Goal: Information Seeking & Learning: Learn about a topic

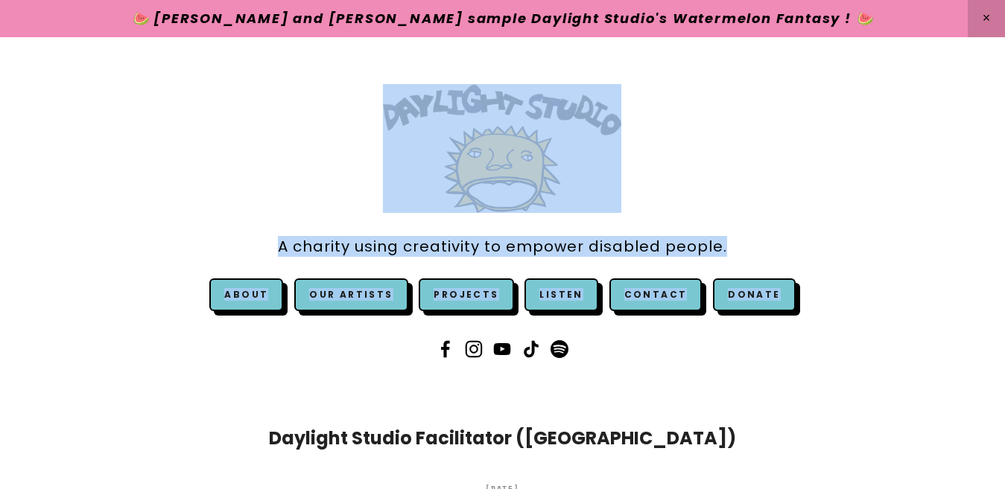
click at [804, 142] on div "A charity using creativity to empower disabled people. About" at bounding box center [502, 223] width 1005 height 373
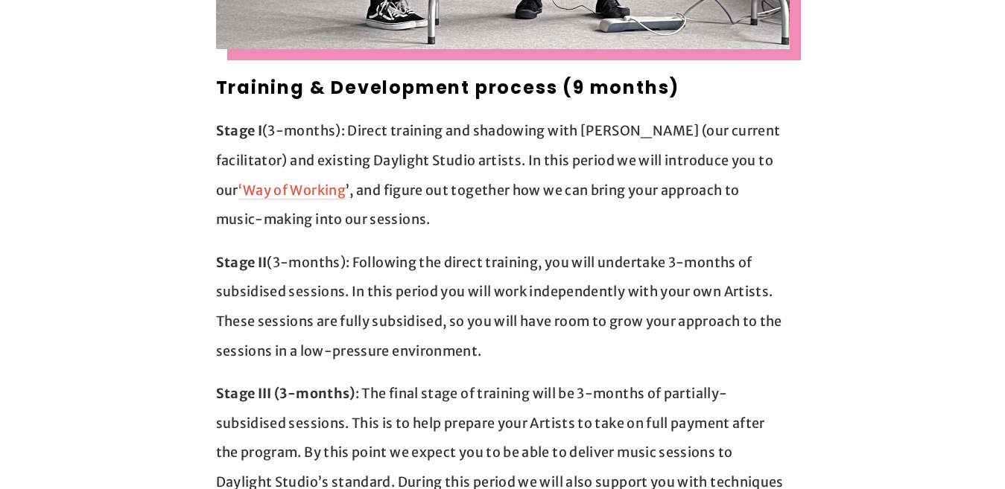
click at [346, 182] on link "‘Way of Working" at bounding box center [291, 191] width 107 height 19
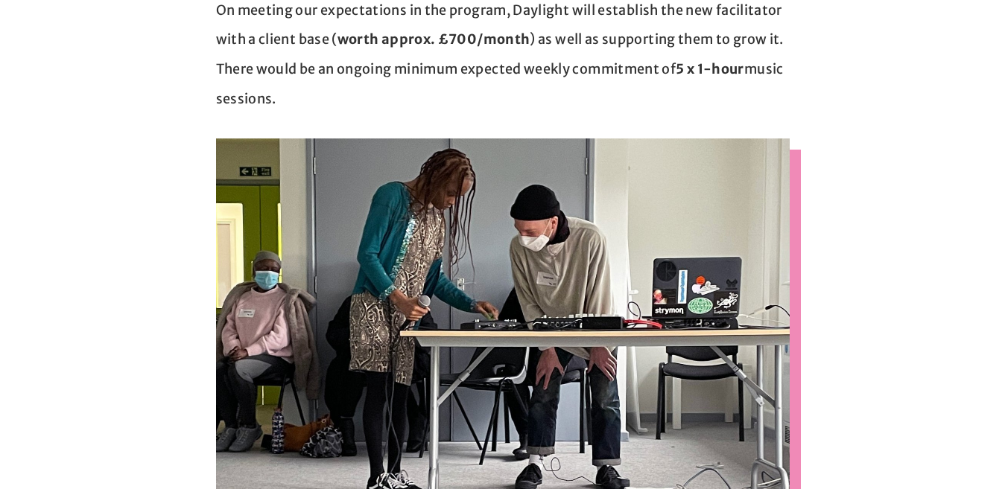
scroll to position [350, 0]
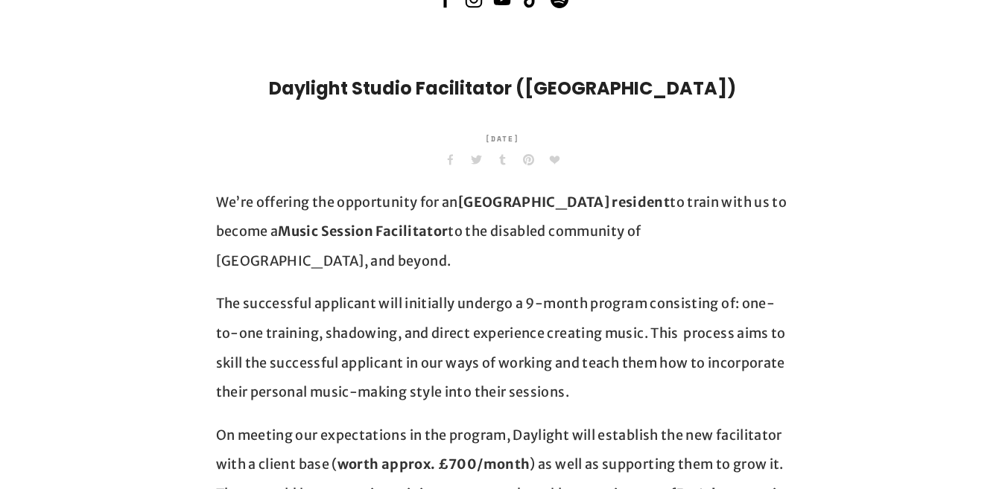
drag, startPoint x: 1004, startPoint y: 74, endPoint x: 1007, endPoint y: 84, distance: 10.1
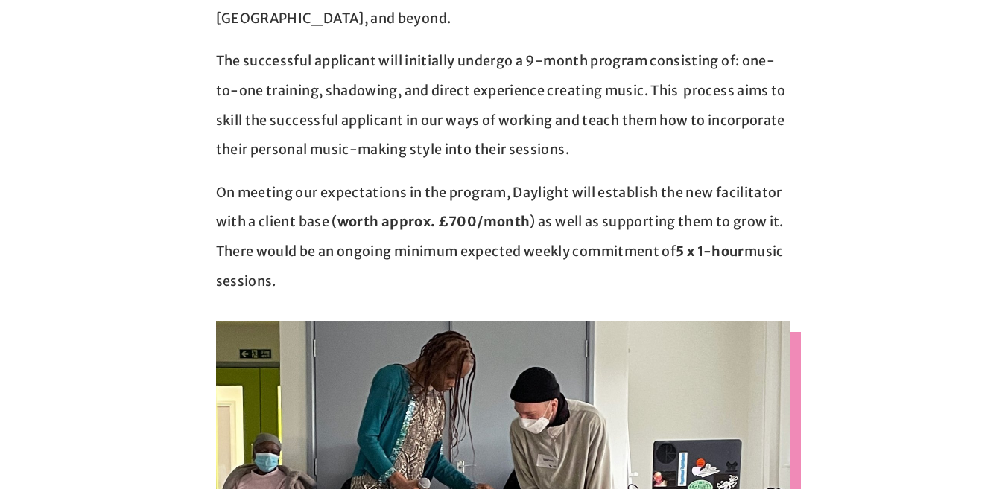
scroll to position [0, 0]
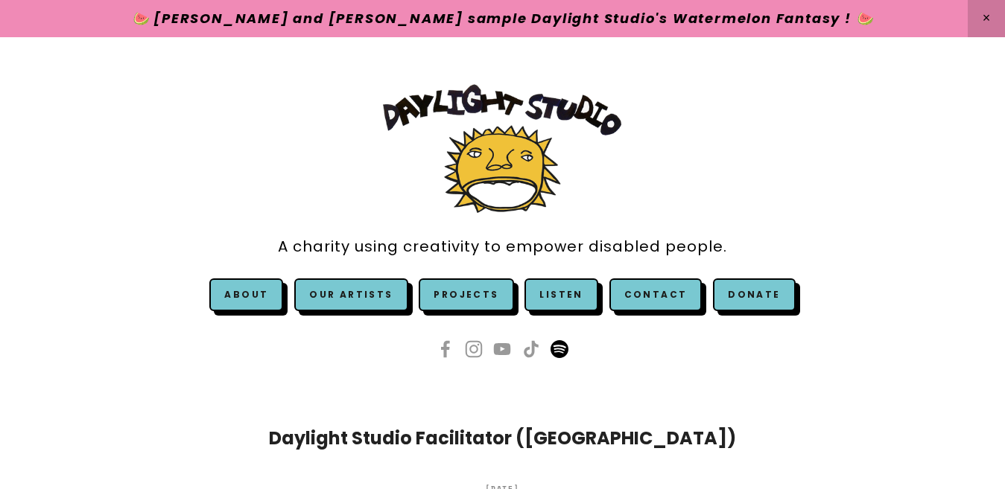
click at [555, 354] on use at bounding box center [559, 349] width 18 height 18
click at [337, 300] on link "Our Artists" at bounding box center [350, 295] width 113 height 33
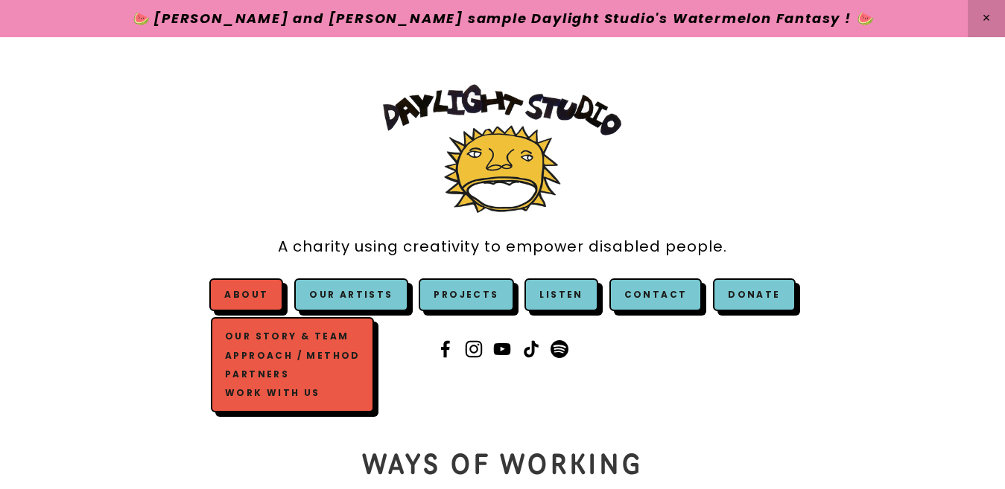
click at [273, 393] on link "Work with us" at bounding box center [292, 393] width 142 height 19
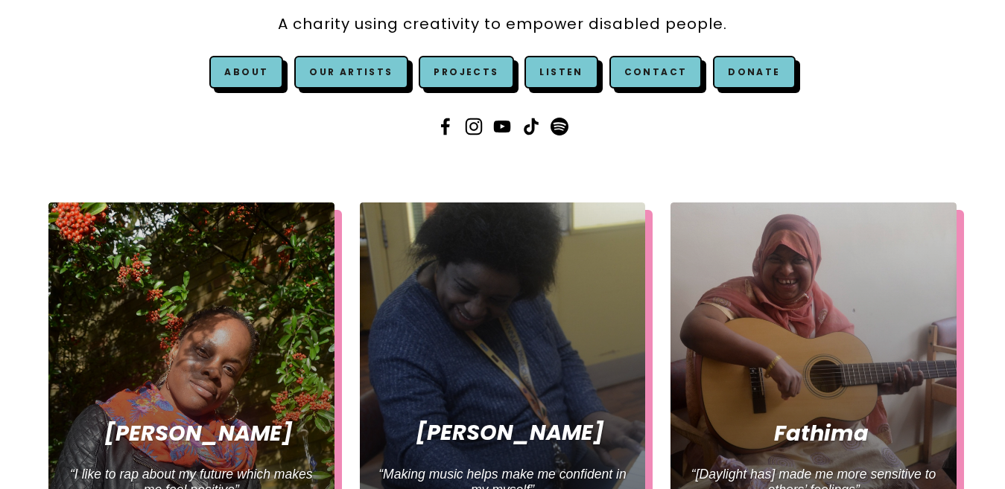
scroll to position [174, 0]
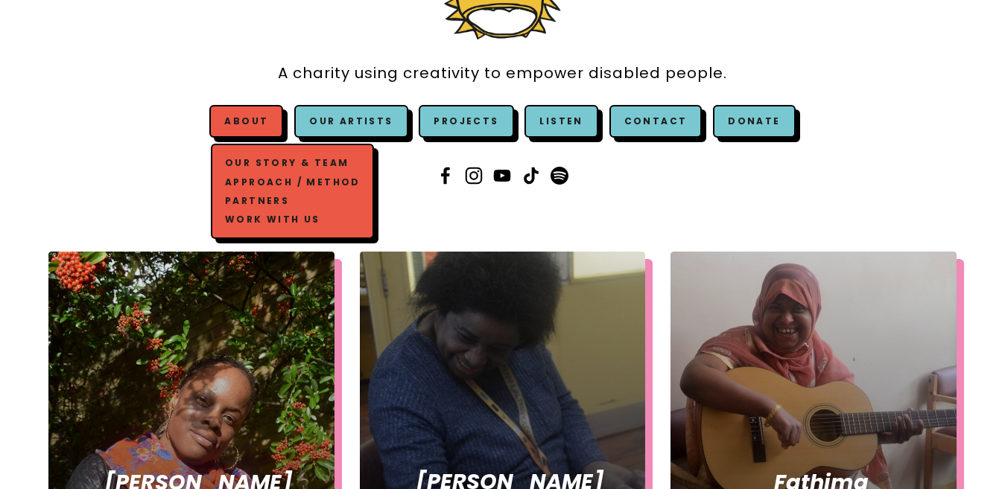
click at [281, 162] on link "Our Story & Team" at bounding box center [292, 163] width 142 height 19
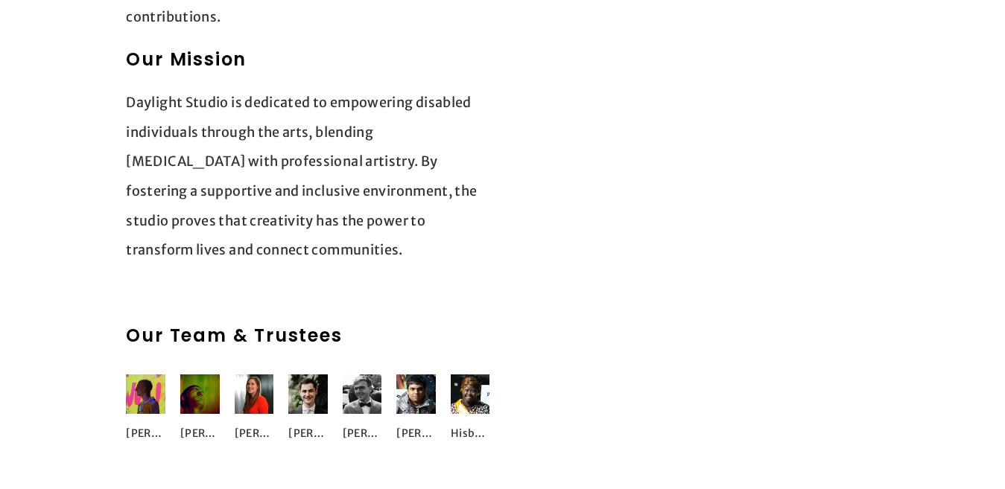
scroll to position [2123, 0]
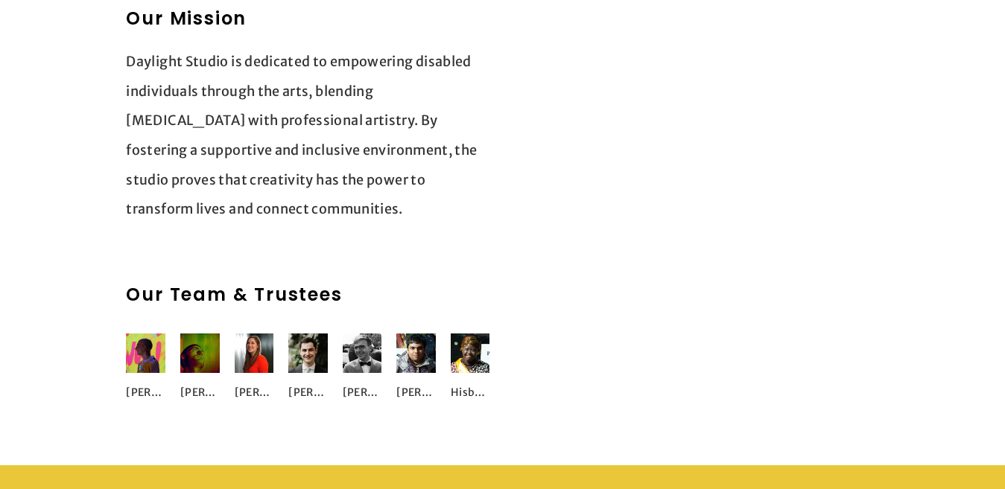
click at [201, 334] on img at bounding box center [199, 353] width 39 height 39
click at [198, 378] on div "Oliver Price" at bounding box center [199, 393] width 39 height 30
click at [198, 335] on img at bounding box center [199, 353] width 39 height 39
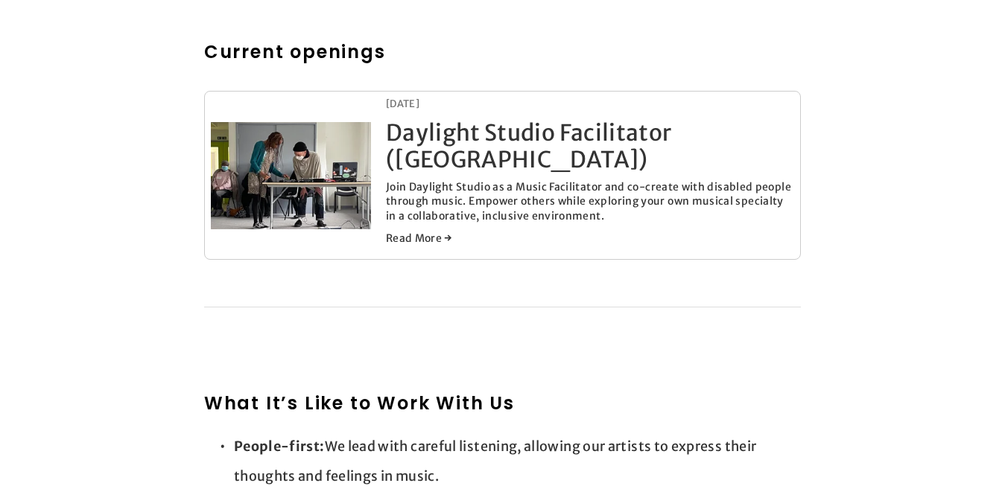
scroll to position [814, 0]
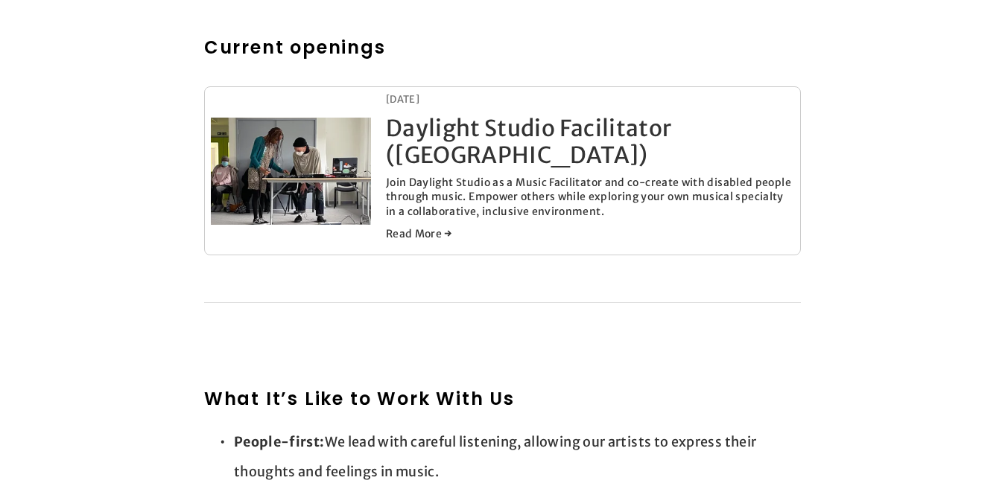
click at [617, 144] on div "[DATE] Daylight Studio Facilitator ([GEOGRAPHIC_DATA]) [DATE] Join Daylight Stu…" at bounding box center [590, 171] width 408 height 156
click at [617, 125] on link "Daylight Studio Facilitator ([GEOGRAPHIC_DATA])" at bounding box center [529, 141] width 286 height 55
